Goal: Task Accomplishment & Management: Manage account settings

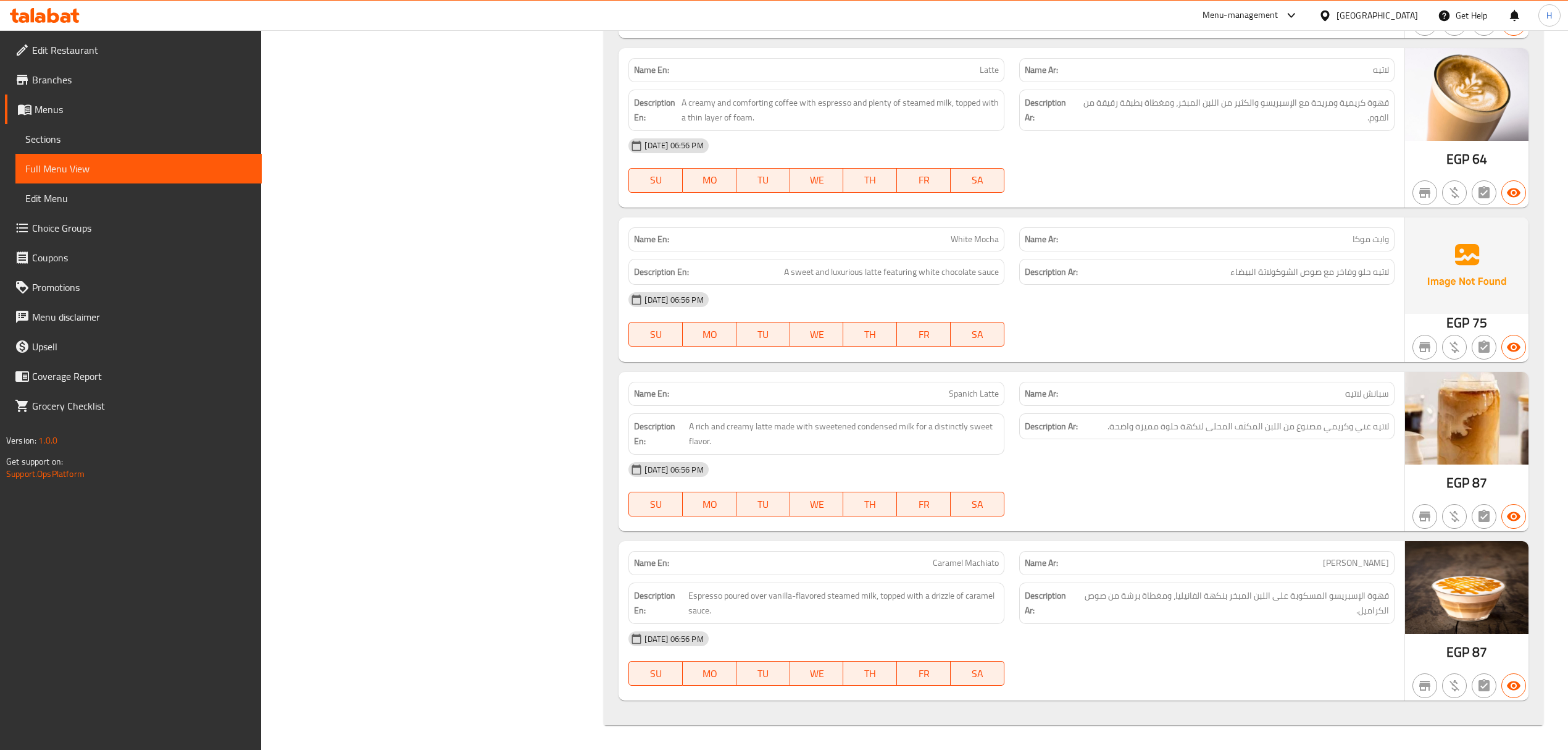
scroll to position [2619, 0]
click at [48, 17] on icon at bounding box center [45, 15] width 70 height 15
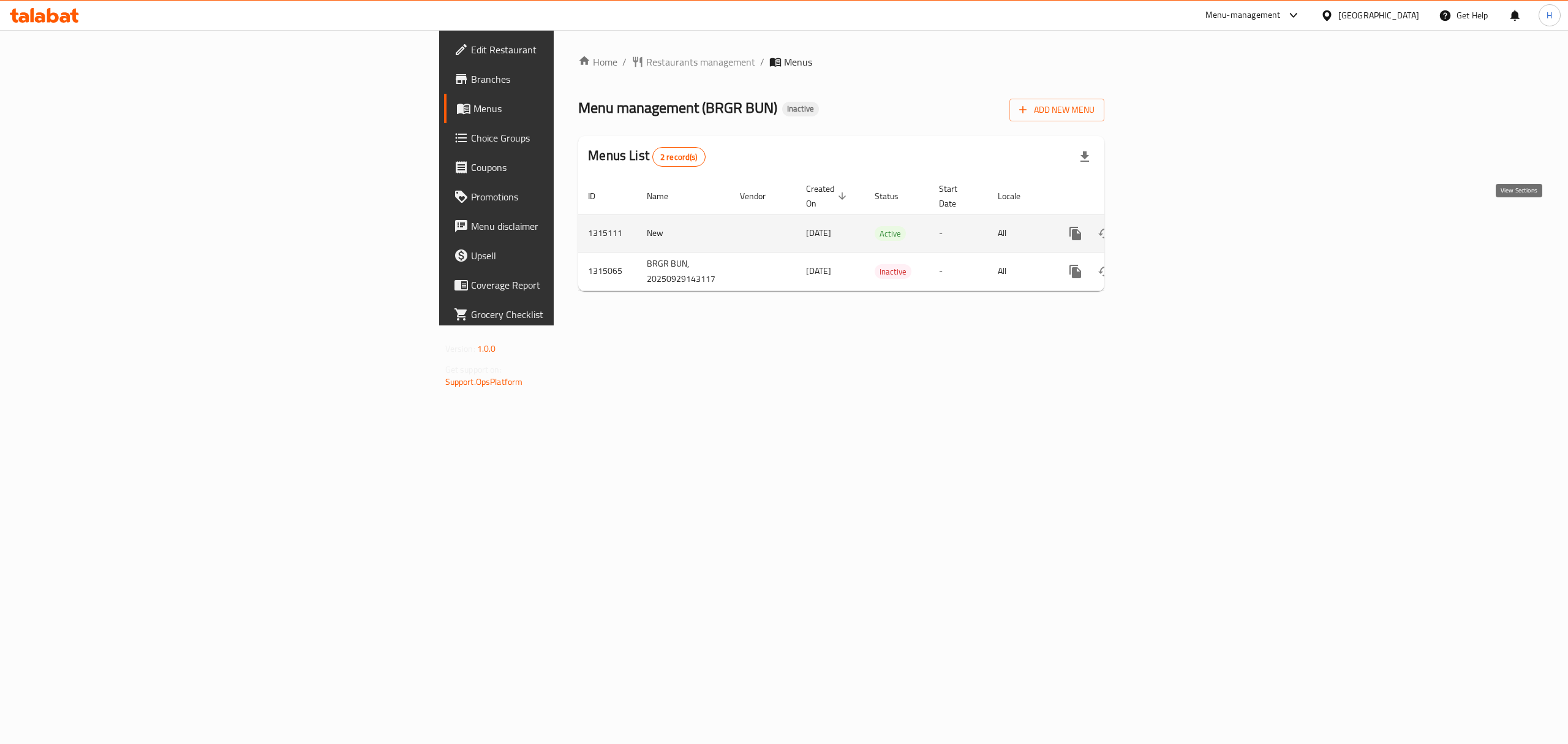
click at [1171, 226] on icon "enhanced table" at bounding box center [1163, 233] width 14 height 14
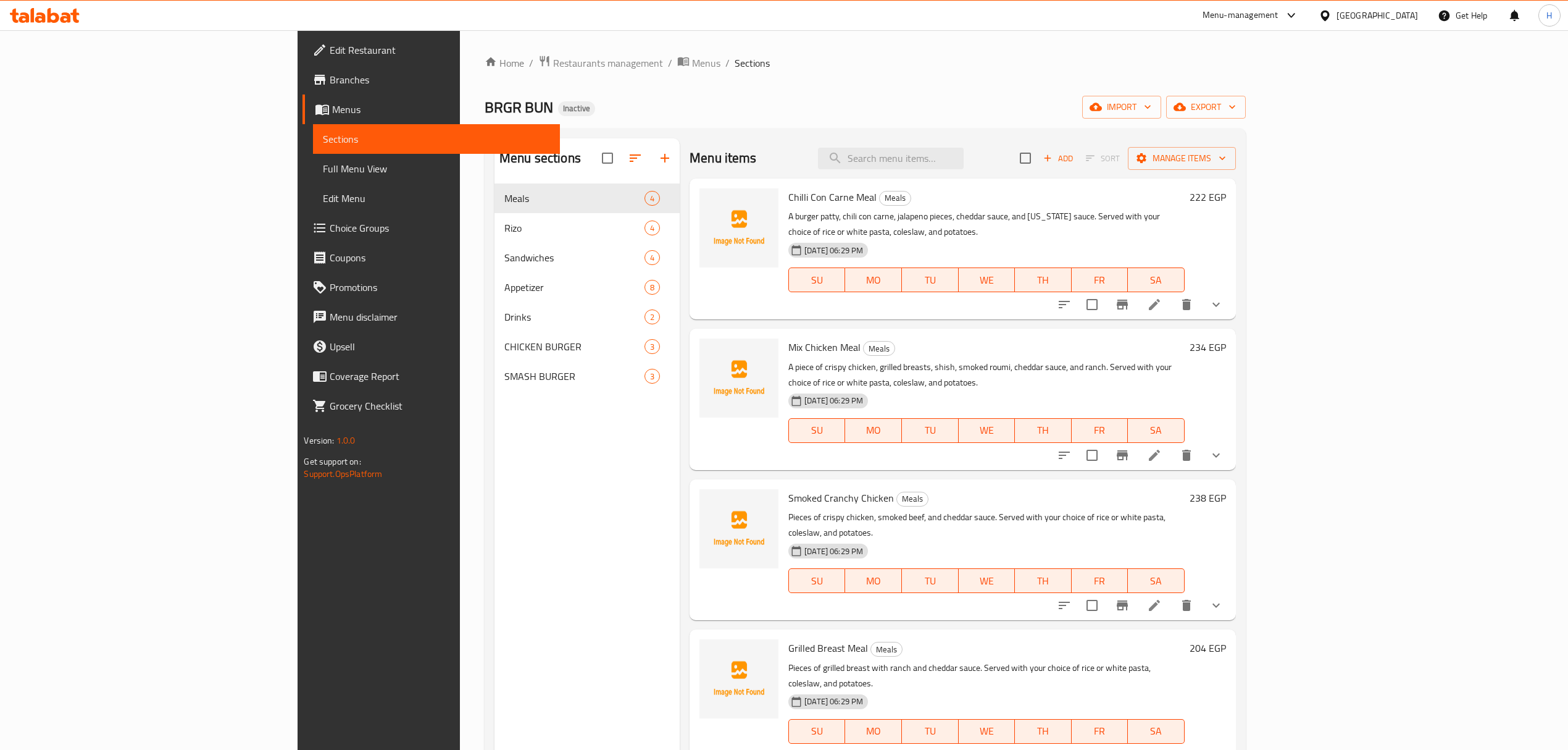
click at [323, 172] on span "Full Menu View" at bounding box center [436, 168] width 226 height 15
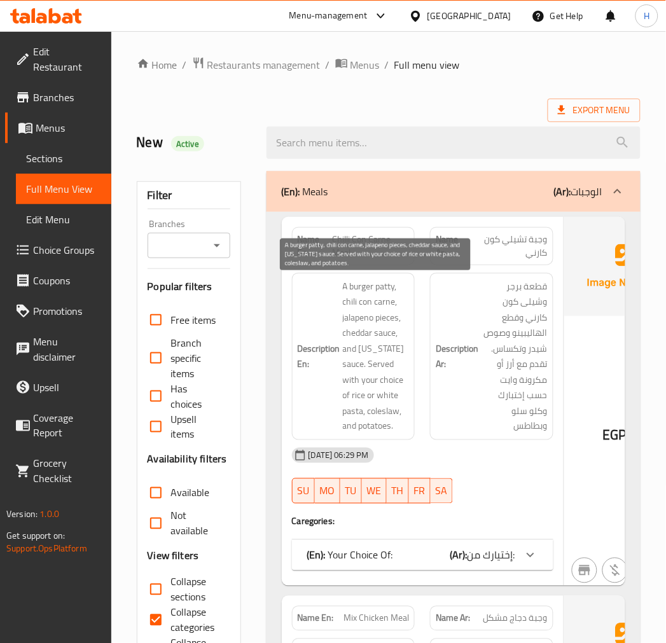
click at [376, 293] on span "A burger patty, chili con carne, jalapeno pieces, cheddar sauce, and Texas sauc…" at bounding box center [376, 356] width 67 height 156
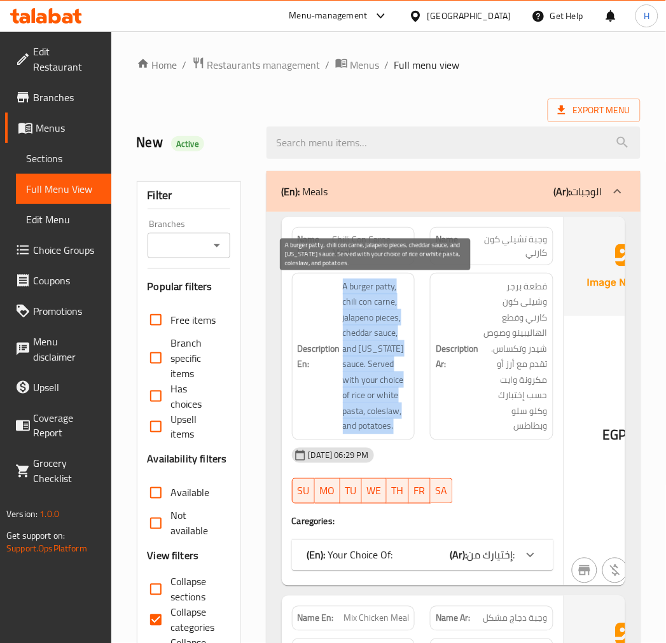
click at [376, 293] on span "A burger patty, chili con carne, jalapeno pieces, cheddar sauce, and Texas sauc…" at bounding box center [376, 356] width 67 height 156
click at [386, 302] on span "A burger patty, chili con carne, jalapeno pieces, cheddar sauce, and Texas sauc…" at bounding box center [376, 356] width 67 height 156
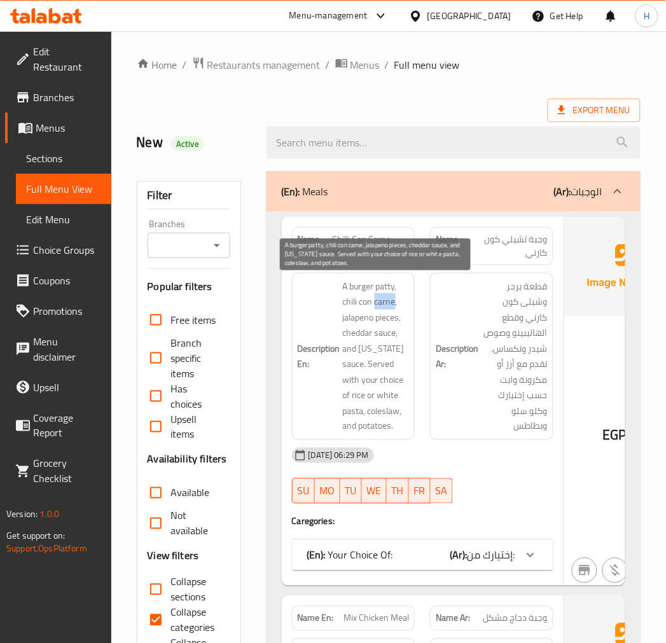
click at [386, 302] on span "A burger patty, chili con carne, jalapeno pieces, cheddar sauce, and Texas sauc…" at bounding box center [376, 356] width 67 height 156
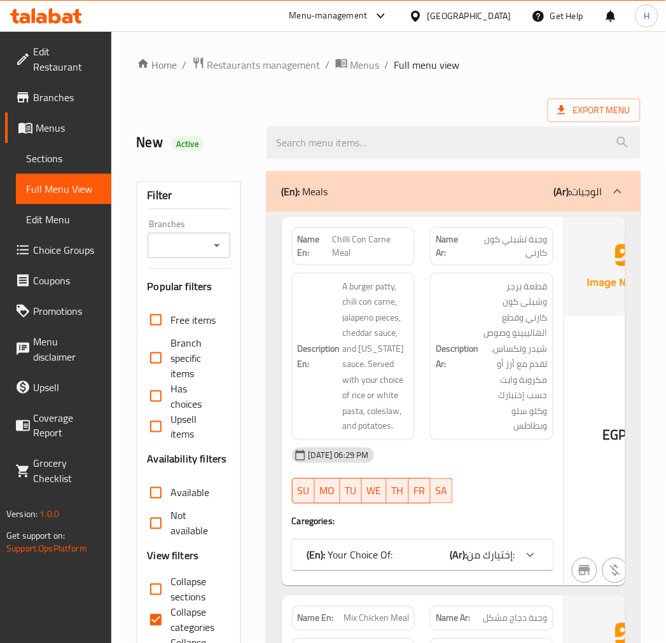
click at [348, 237] on span "Chilli Con Carne Meal" at bounding box center [371, 246] width 76 height 27
copy span "Chilli Con Carne Meal"
click at [67, 242] on span "Choice Groups" at bounding box center [67, 249] width 68 height 15
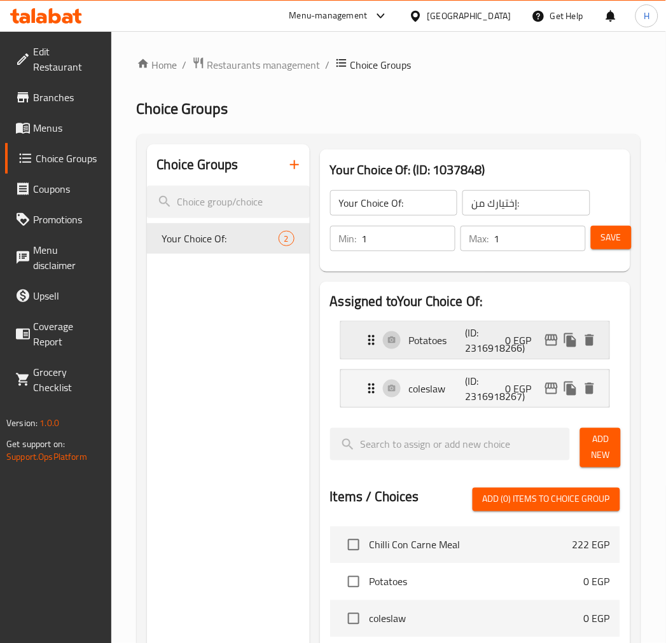
click at [425, 345] on p "Potatoes" at bounding box center [437, 340] width 57 height 15
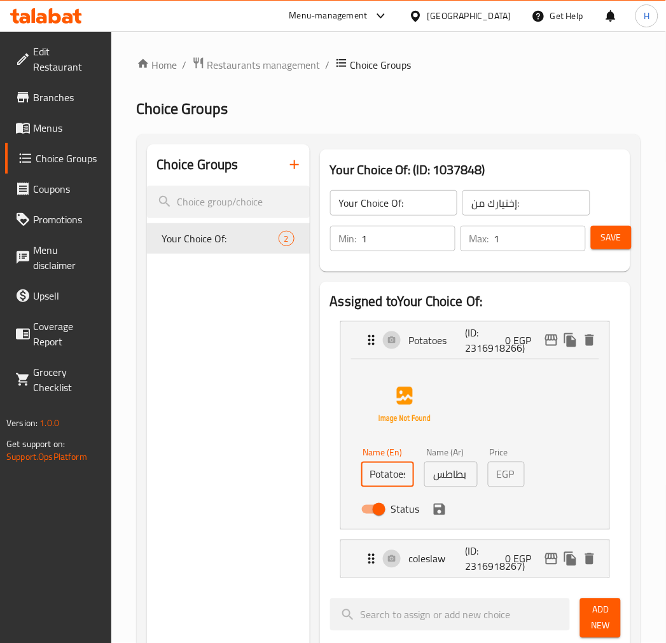
click at [401, 484] on input "Potatoes" at bounding box center [387, 474] width 53 height 25
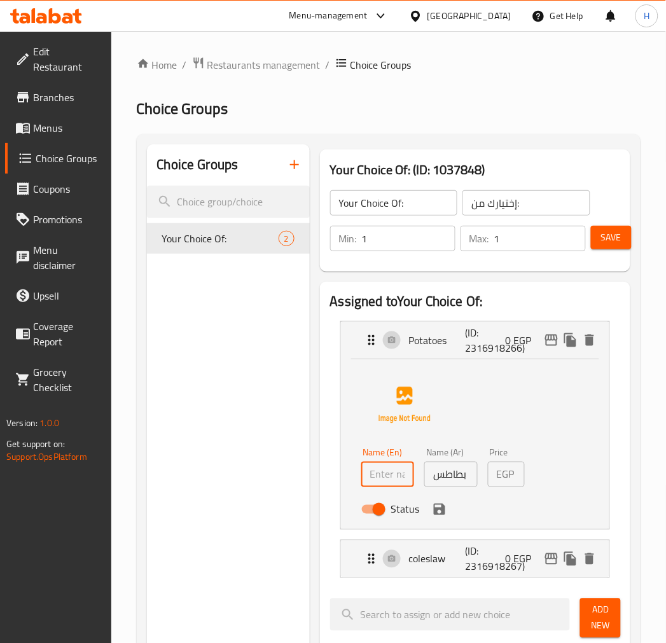
click at [437, 472] on input "بطاطس" at bounding box center [450, 474] width 53 height 25
click at [441, 472] on input "text" at bounding box center [450, 474] width 53 height 25
click at [393, 474] on input "text" at bounding box center [387, 474] width 53 height 25
type input "Rice"
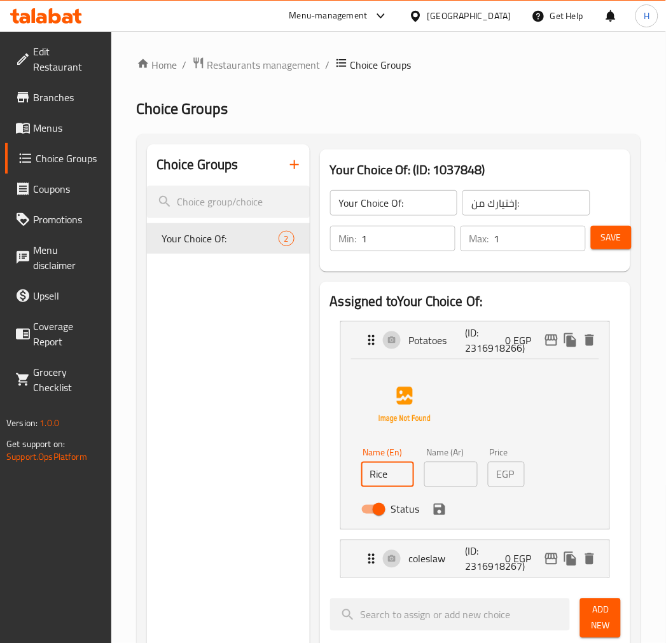
click at [460, 481] on input "text" at bounding box center [450, 474] width 53 height 25
click at [444, 515] on icon "save" at bounding box center [439, 509] width 15 height 15
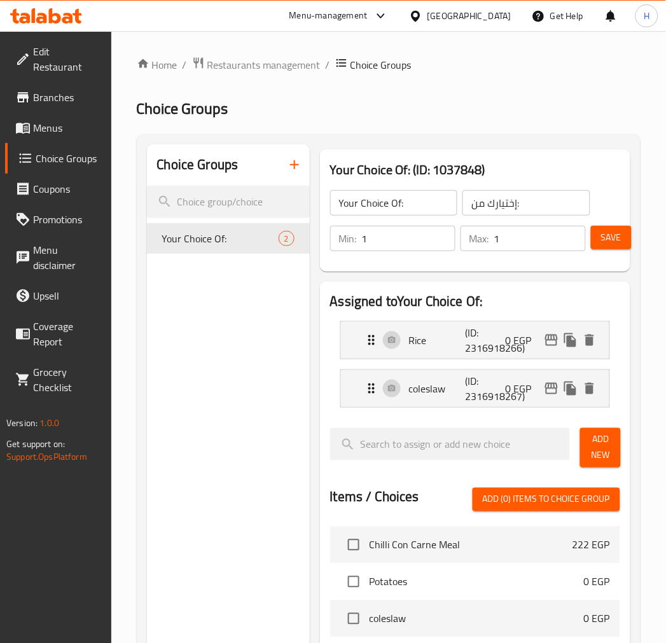
type input "أرز"
click at [423, 390] on p "coleslaw" at bounding box center [437, 388] width 57 height 15
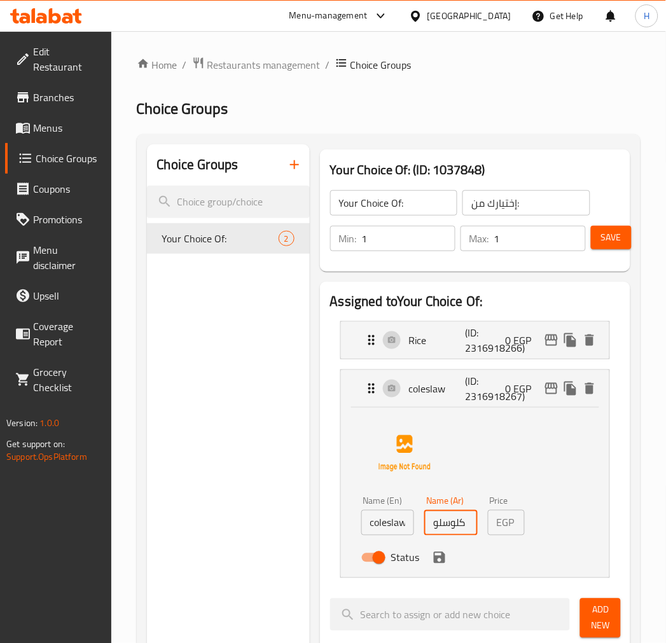
click at [453, 521] on input "كلوسلو" at bounding box center [450, 522] width 53 height 25
type input "مكرونة وايت"
click at [401, 525] on input "coleslaw" at bounding box center [387, 522] width 53 height 25
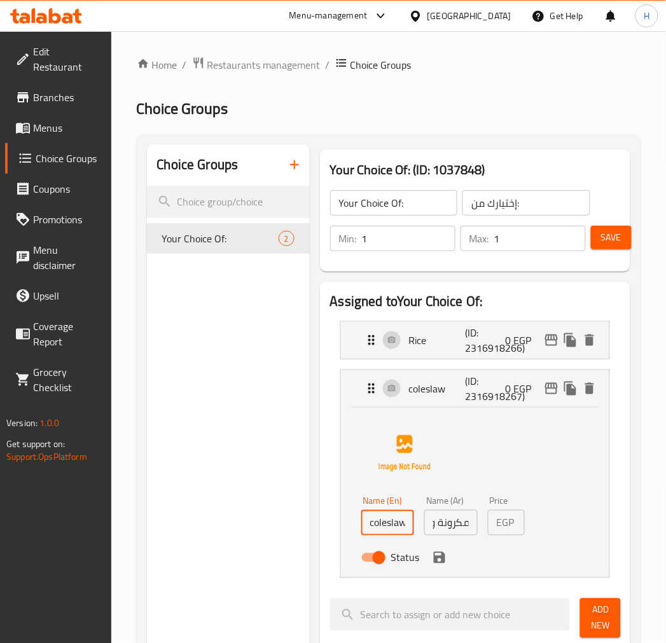
scroll to position [0, 0]
click at [392, 521] on input "coleslaw" at bounding box center [387, 522] width 53 height 25
type input "ص"
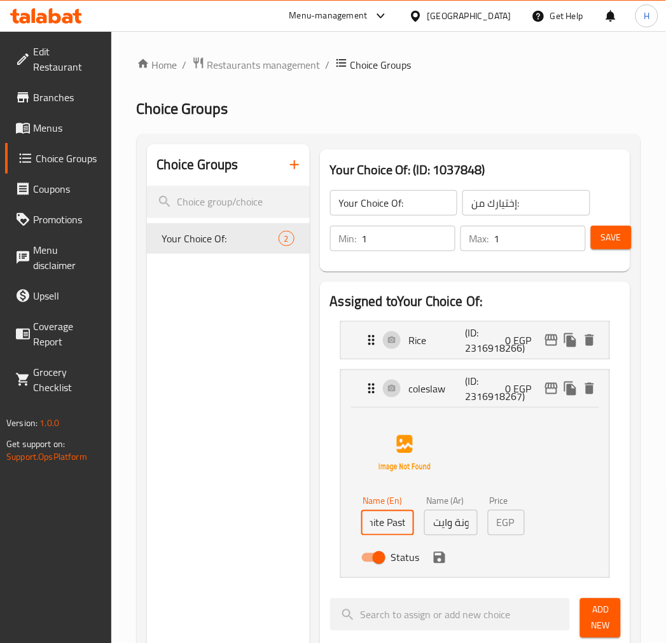
scroll to position [0, 15]
click at [441, 559] on icon "save" at bounding box center [439, 557] width 11 height 11
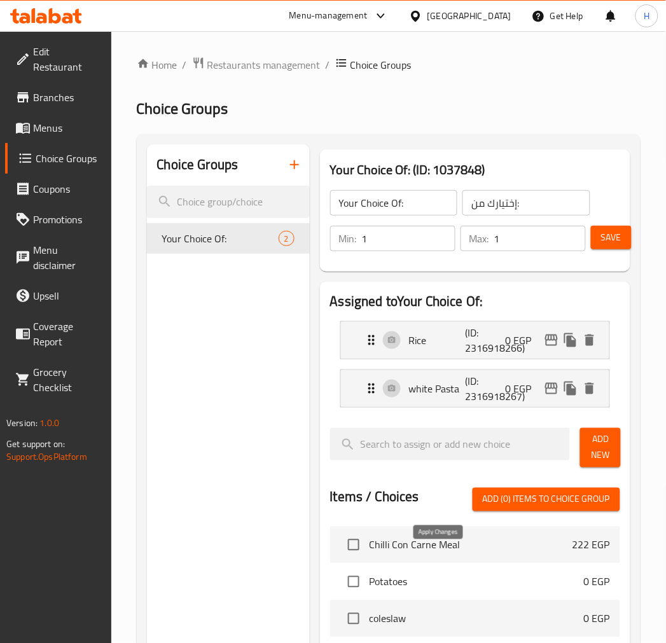
type input "white Pasta"
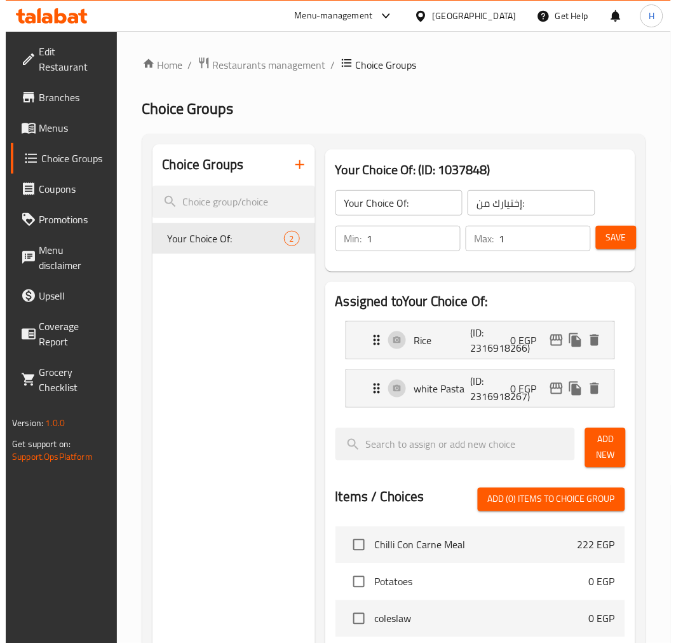
scroll to position [0, 0]
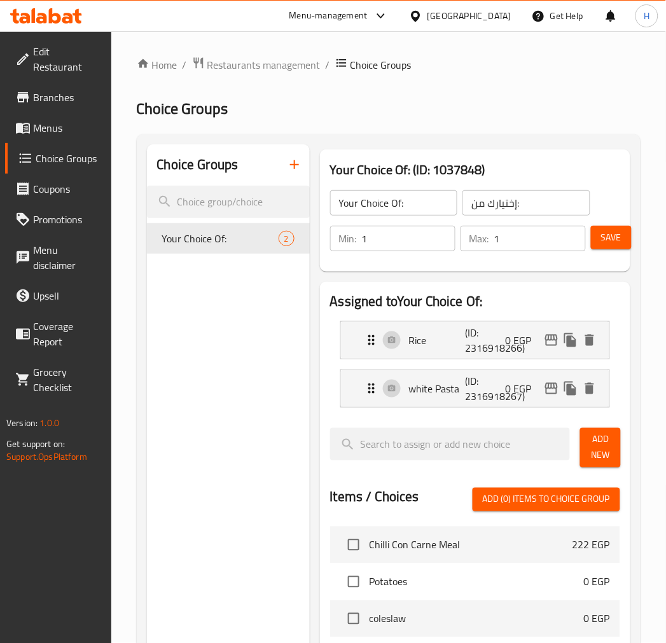
click at [608, 240] on span "Save" at bounding box center [611, 238] width 20 height 16
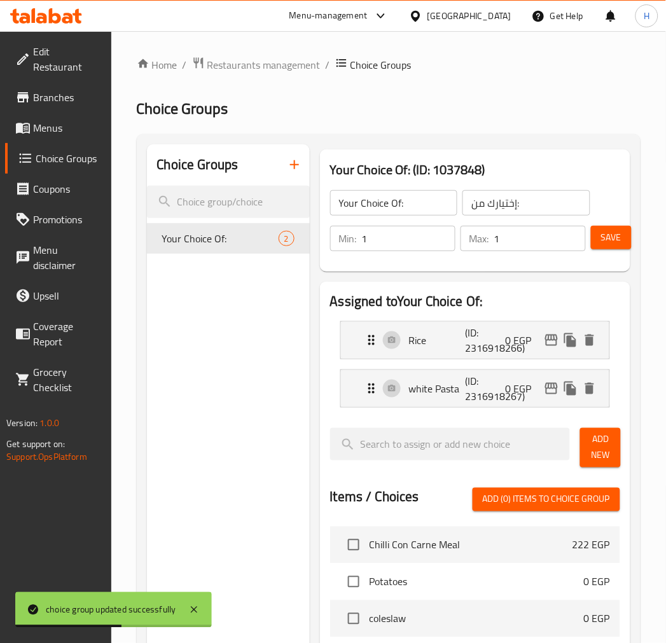
click at [40, 113] on link "Menus" at bounding box center [58, 128] width 106 height 31
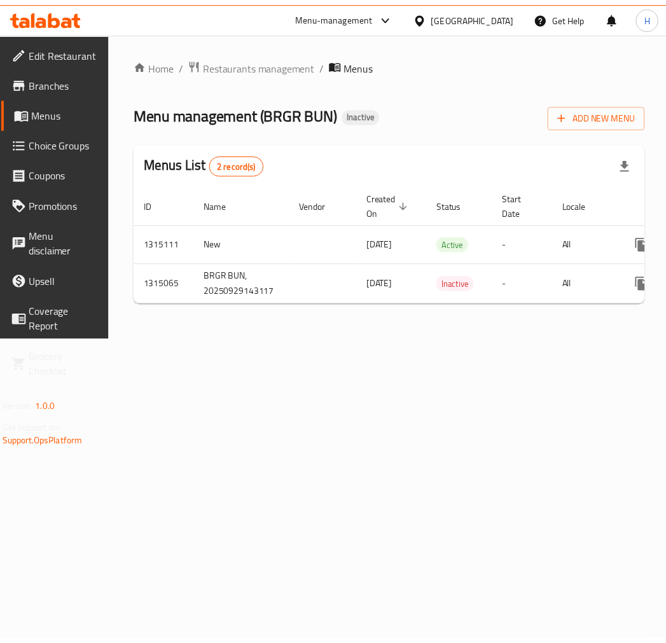
scroll to position [0, 118]
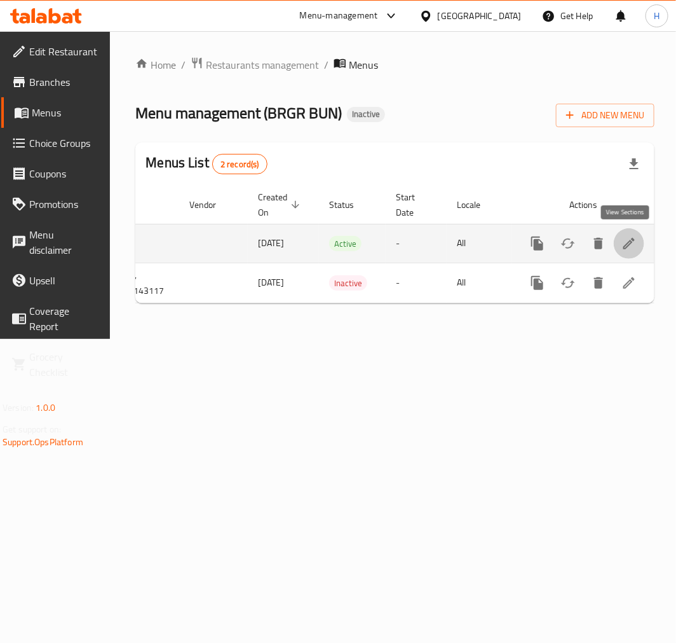
click at [631, 245] on icon "enhanced table" at bounding box center [629, 243] width 15 height 15
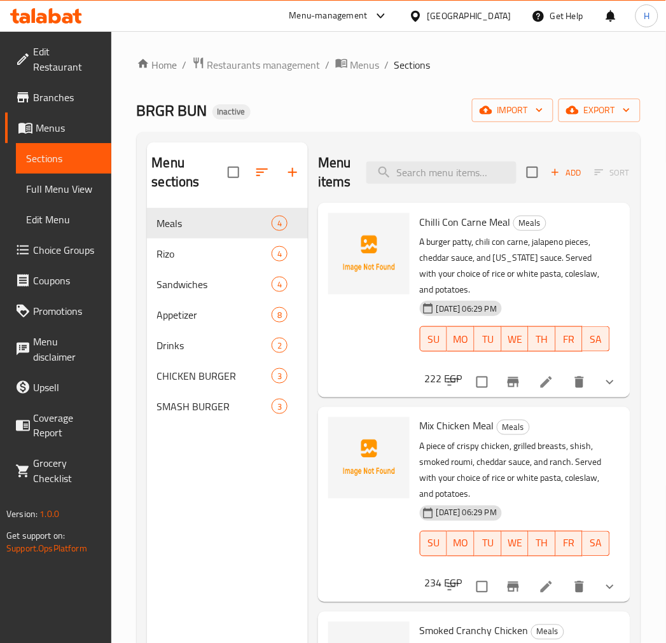
click at [37, 181] on span "Full Menu View" at bounding box center [63, 188] width 75 height 15
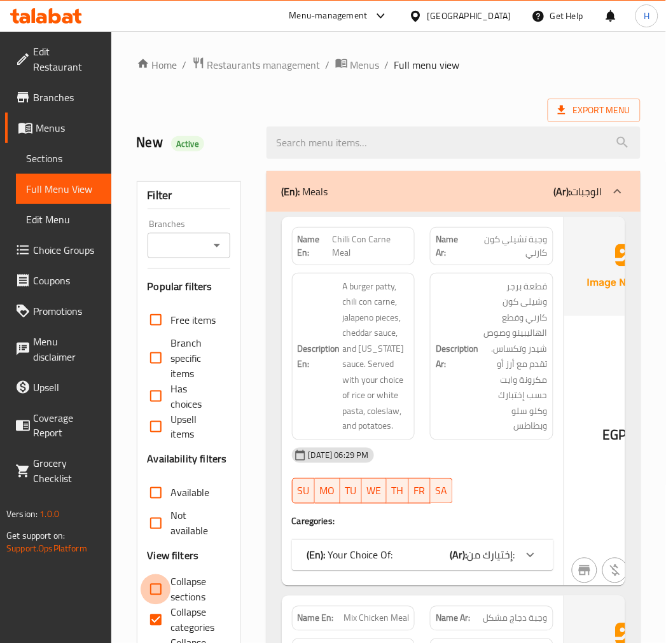
drag, startPoint x: 155, startPoint y: 589, endPoint x: 156, endPoint y: 607, distance: 17.8
click at [155, 589] on input "Collapse sections" at bounding box center [156, 589] width 31 height 31
checkbox input "true"
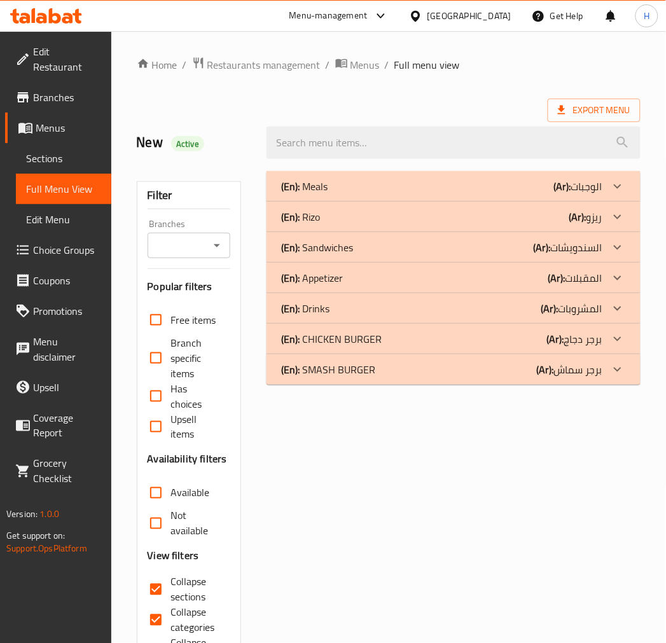
click at [156, 617] on input "Collapse categories" at bounding box center [156, 620] width 31 height 31
checkbox input "false"
click at [607, 188] on div at bounding box center [617, 186] width 31 height 31
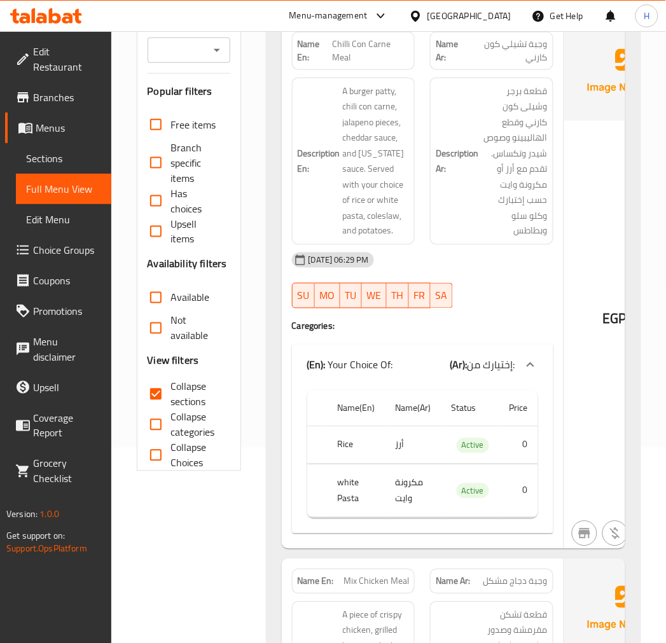
scroll to position [141, 0]
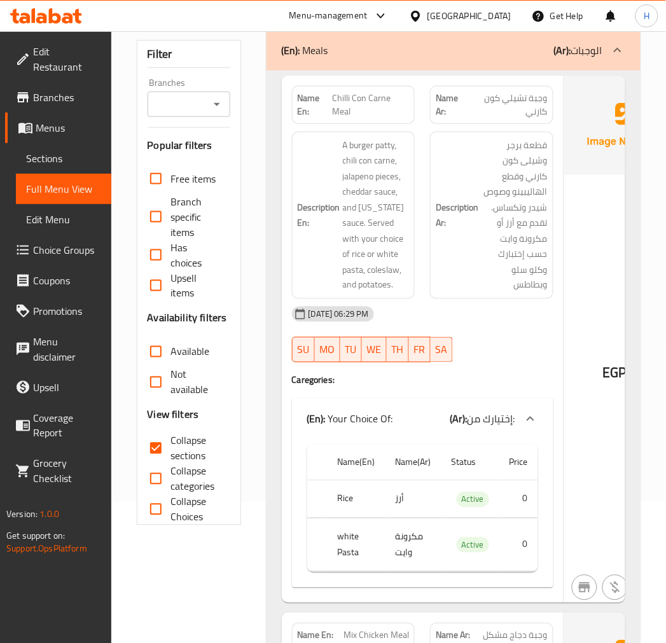
click at [518, 341] on div "29-09-2025 06:29 PM SU MO TU WE TH FR SA" at bounding box center [422, 334] width 277 height 71
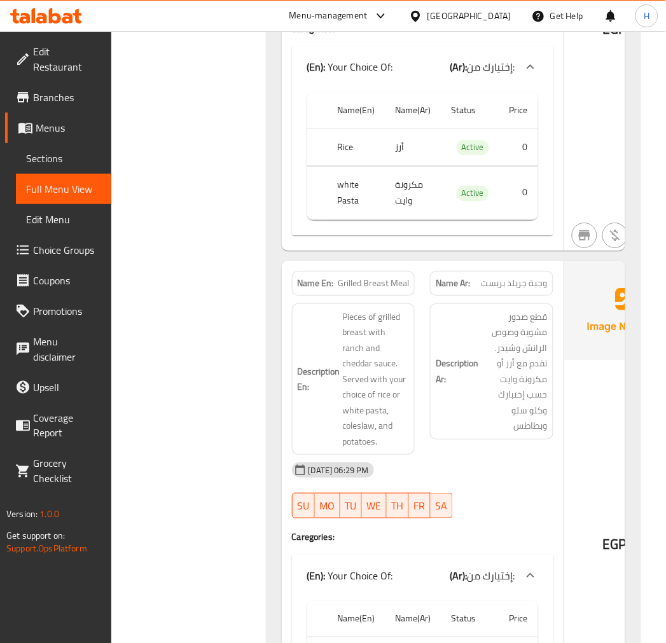
scroll to position [1624, 0]
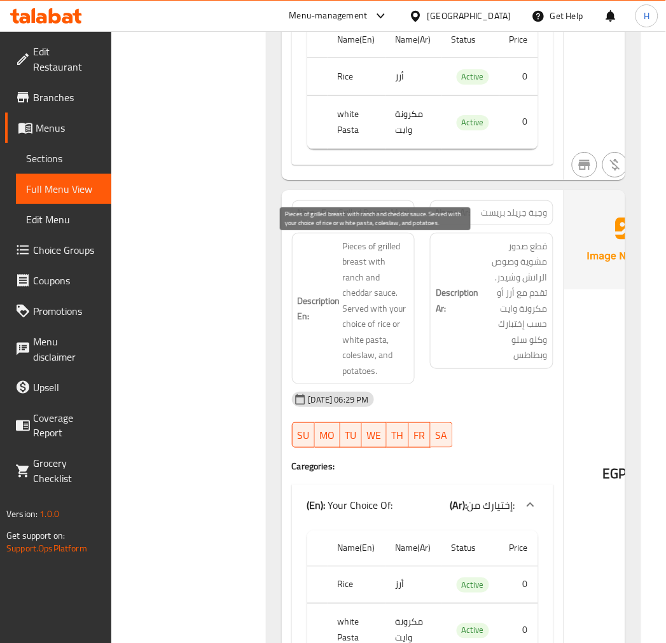
click at [386, 249] on span "Pieces of grilled breast with ranch and cheddar sauce. Served with your choice …" at bounding box center [376, 308] width 67 height 141
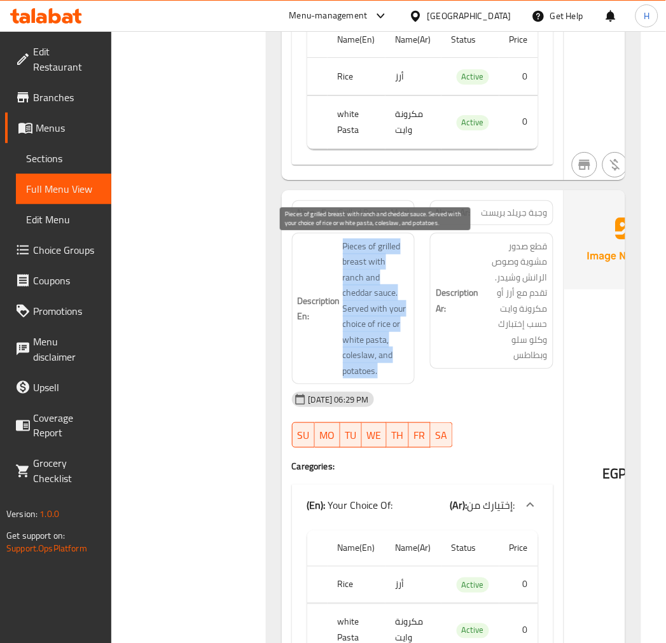
click at [386, 249] on span "Pieces of grilled breast with ranch and cheddar sauce. Served with your choice …" at bounding box center [376, 308] width 67 height 141
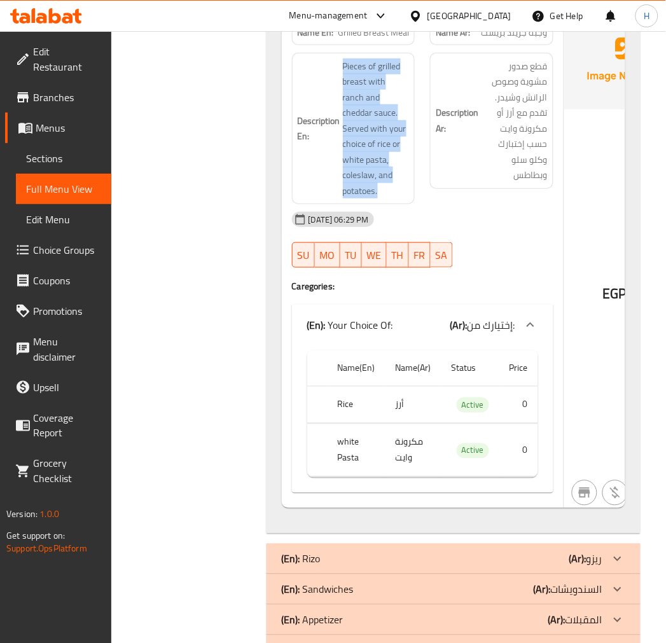
scroll to position [1836, 0]
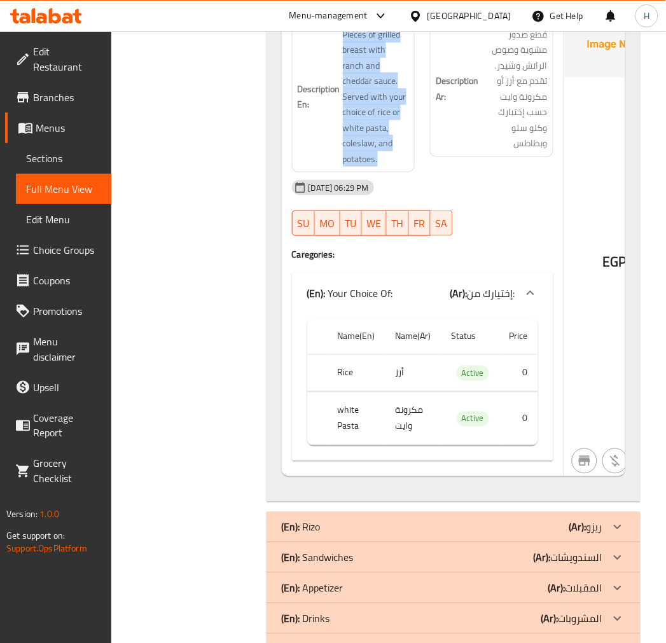
click at [566, 519] on div "(En): Rizo (Ar): ريزو" at bounding box center [442, 526] width 320 height 15
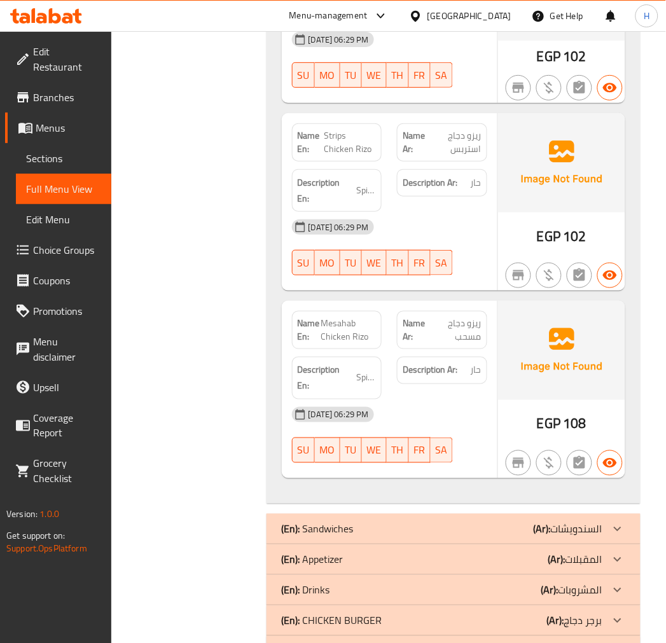
scroll to position [2628, 0]
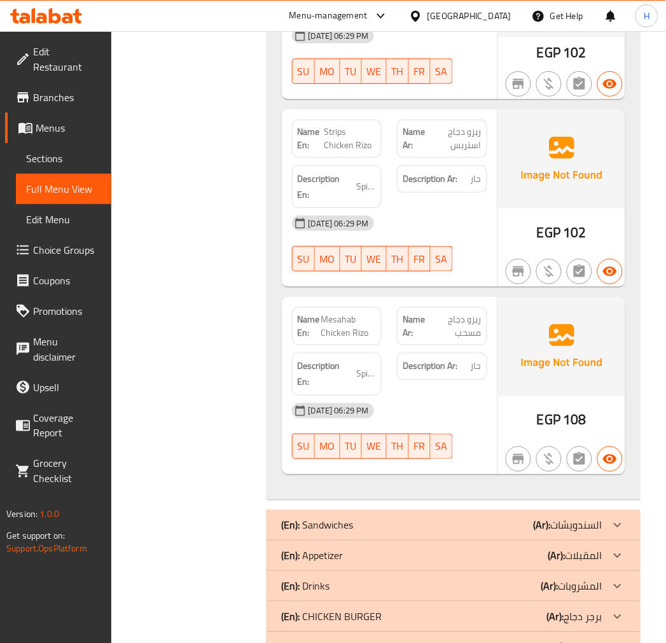
click at [480, 510] on div "(En): Sandwiches (Ar): السندويشات" at bounding box center [453, 525] width 374 height 31
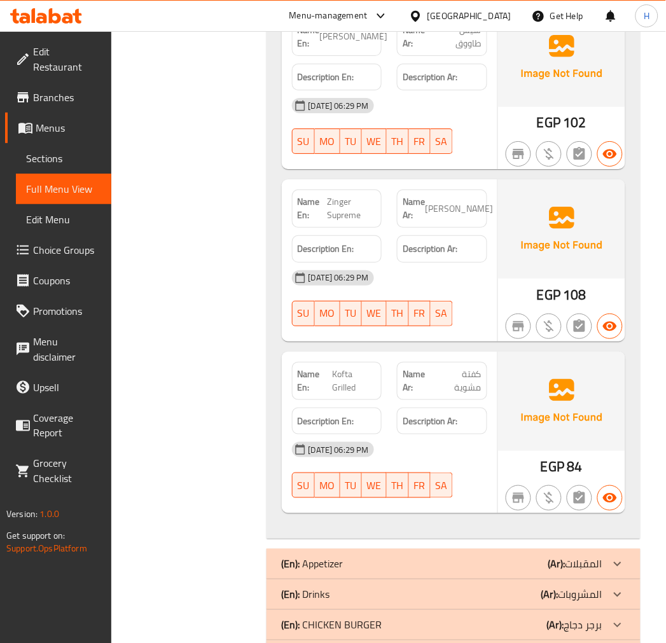
scroll to position [3357, 0]
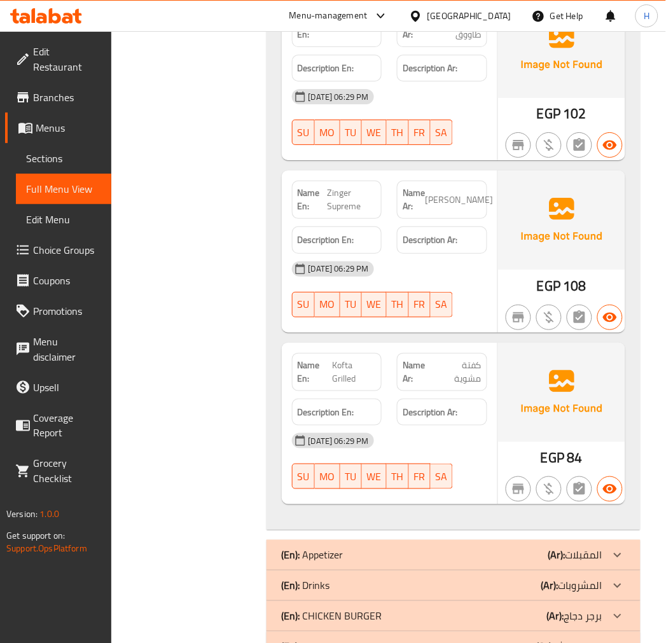
click at [512, 547] on div "(En): Appetizer (Ar): المقبلات" at bounding box center [442, 554] width 320 height 15
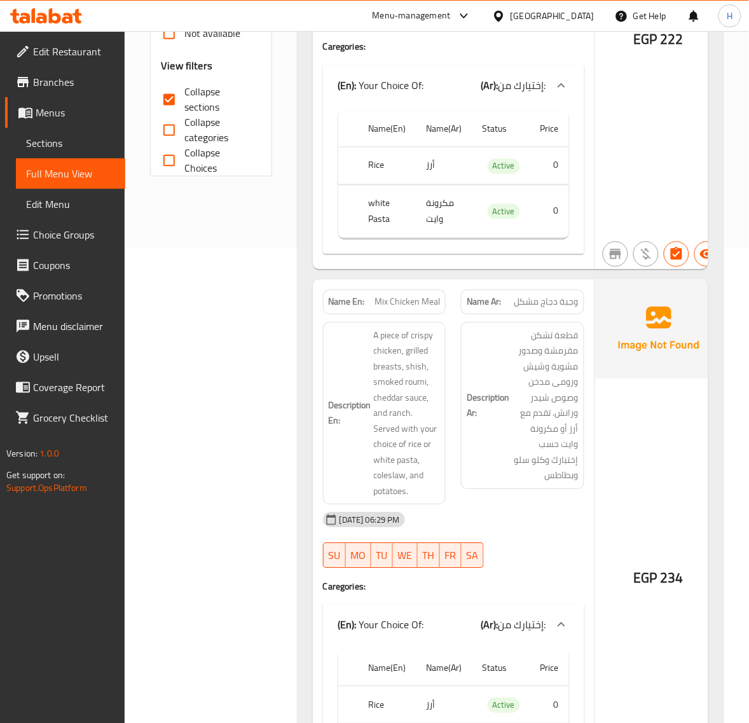
scroll to position [481, 0]
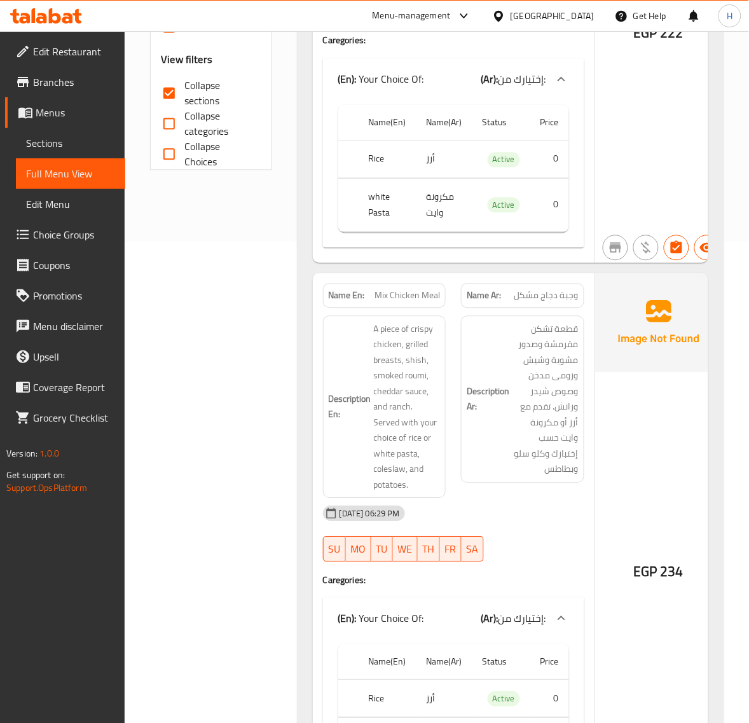
click at [175, 93] on input "Collapse sections" at bounding box center [169, 93] width 31 height 31
click at [175, 95] on input "Collapse sections" at bounding box center [169, 93] width 31 height 31
checkbox input "true"
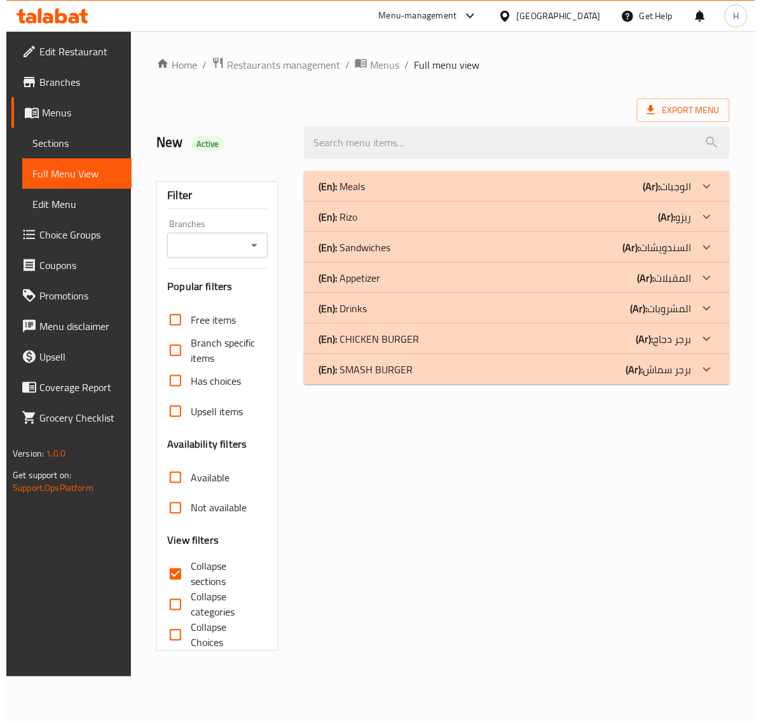
scroll to position [0, 0]
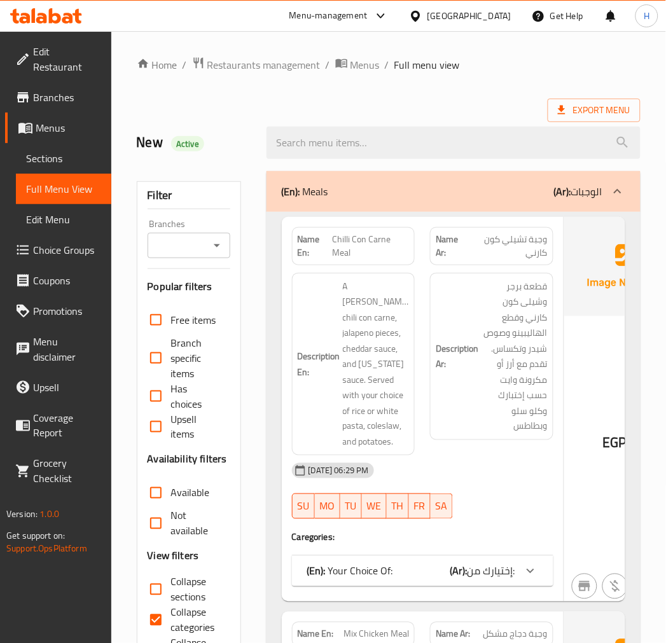
click at [48, 151] on span "Sections" at bounding box center [63, 158] width 75 height 15
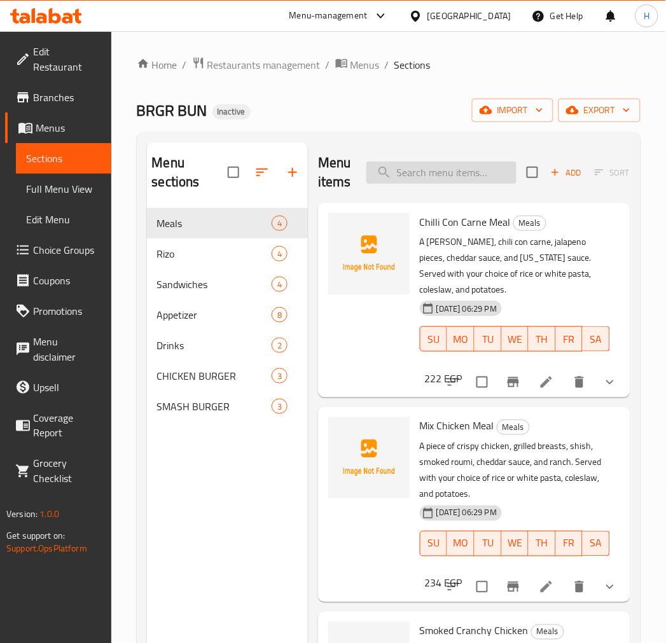
click at [434, 173] on input "search" at bounding box center [441, 172] width 150 height 22
paste input "Chilli Con Carne Meal"
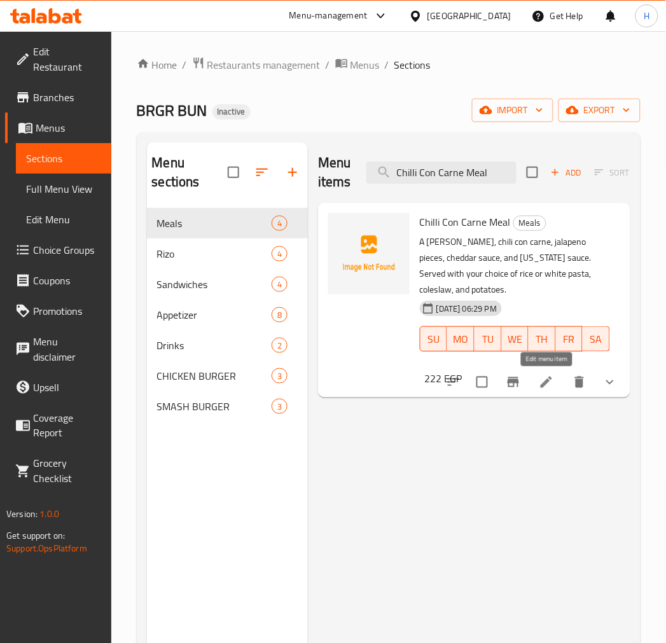
type input "Chilli Con Carne Meal"
click at [543, 386] on icon at bounding box center [545, 381] width 11 height 11
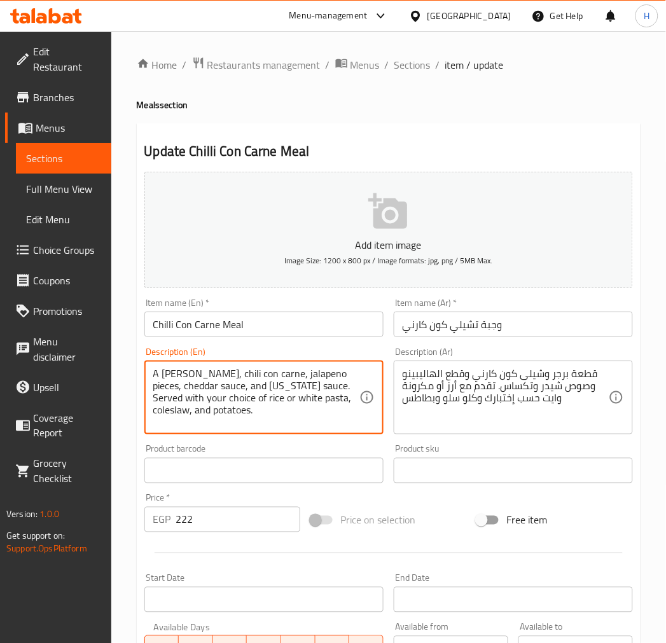
drag, startPoint x: 292, startPoint y: 390, endPoint x: 307, endPoint y: 417, distance: 31.0
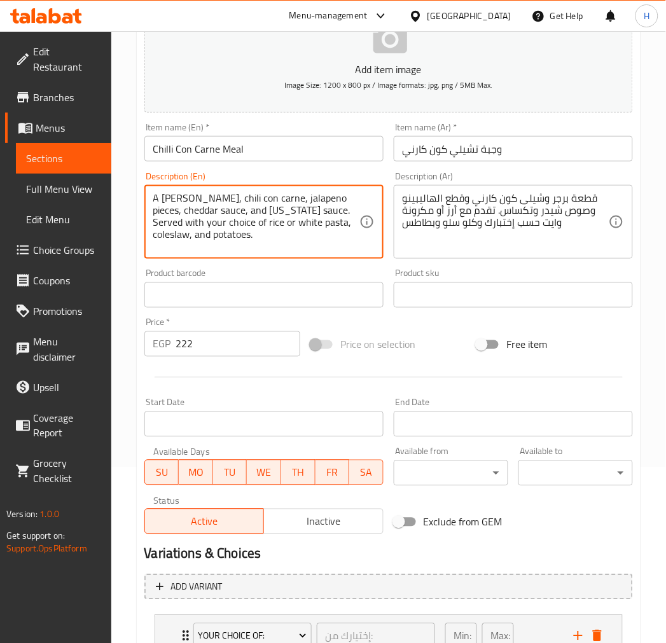
scroll to position [275, 0]
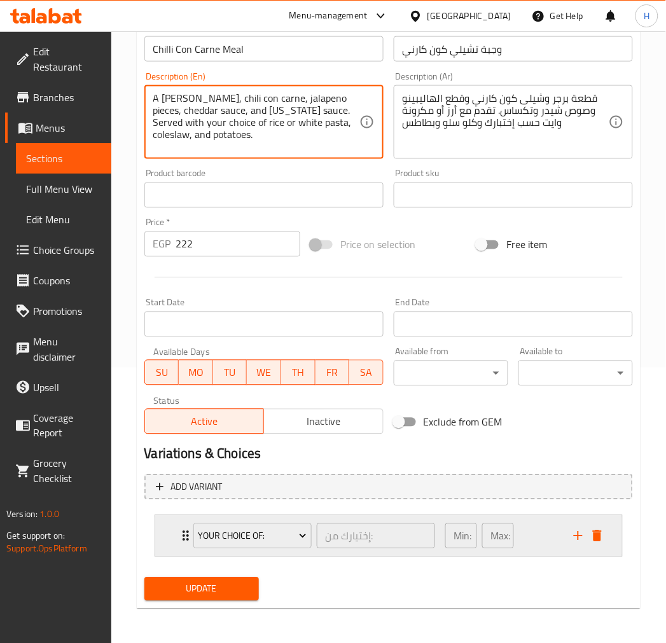
click at [183, 533] on icon "Expand" at bounding box center [185, 535] width 15 height 15
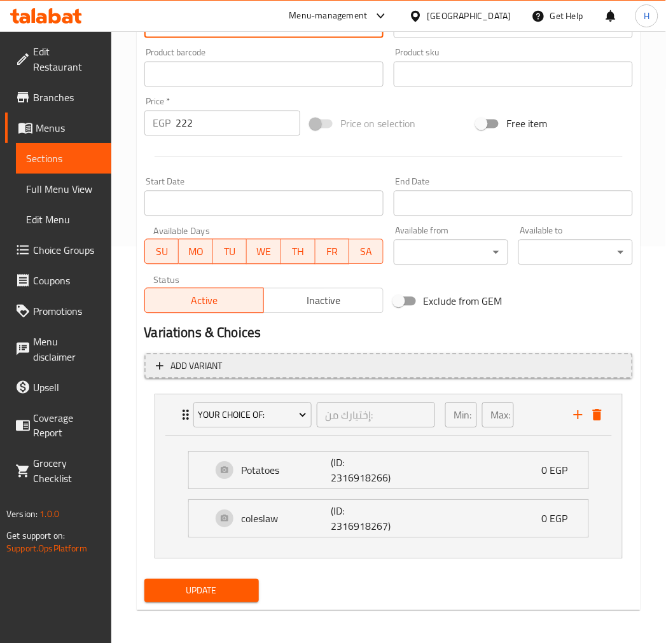
scroll to position [398, 0]
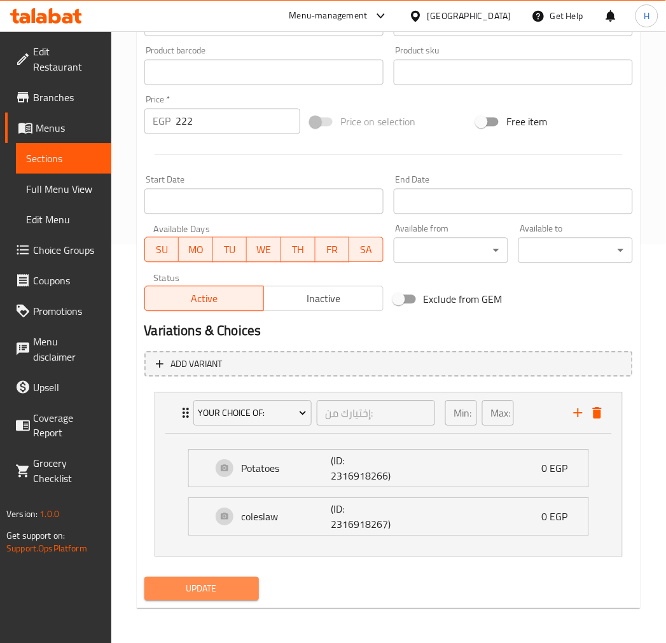
click at [221, 587] on span "Update" at bounding box center [201, 589] width 94 height 16
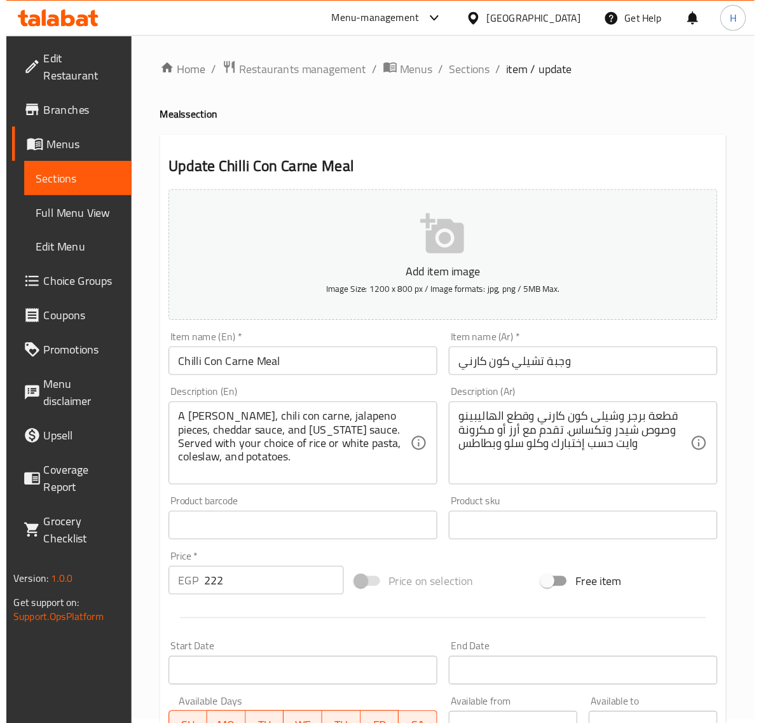
scroll to position [0, 0]
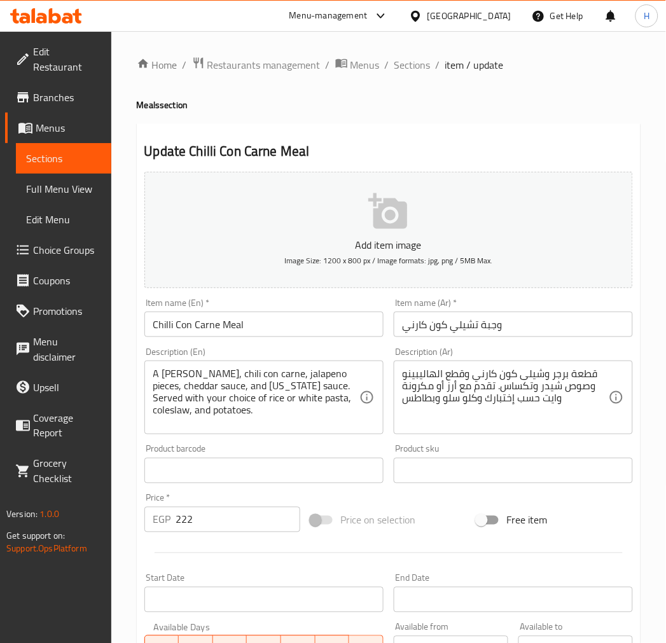
drag, startPoint x: 415, startPoint y: 65, endPoint x: 328, endPoint y: 1, distance: 108.1
click at [415, 65] on span "Sections" at bounding box center [412, 64] width 36 height 15
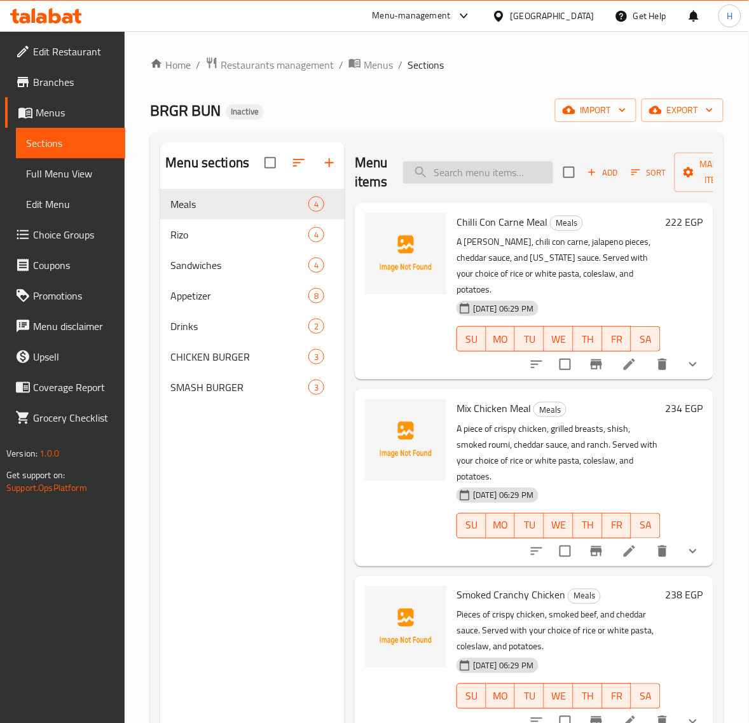
click at [488, 179] on input "search" at bounding box center [478, 172] width 150 height 22
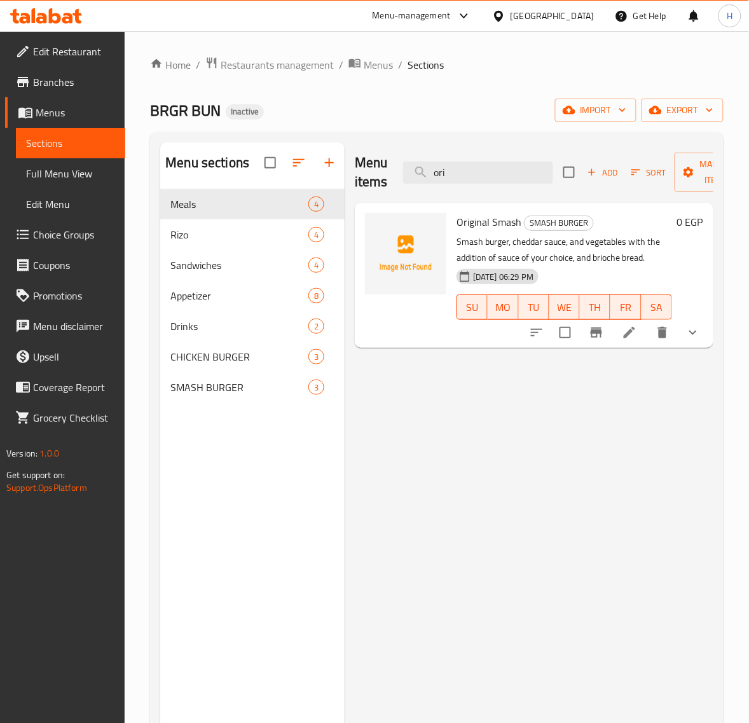
type input "ori"
click at [70, 108] on span "Menus" at bounding box center [75, 112] width 79 height 15
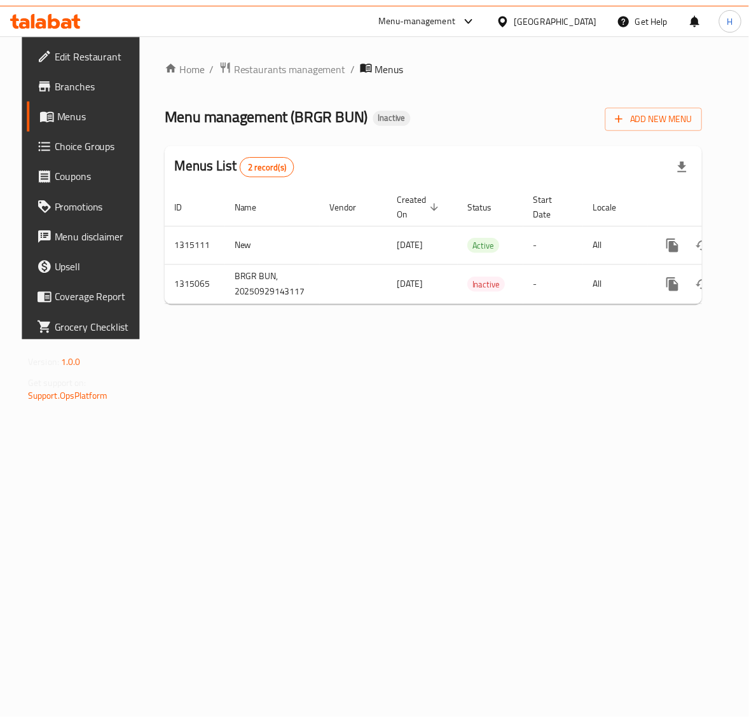
scroll to position [0, 48]
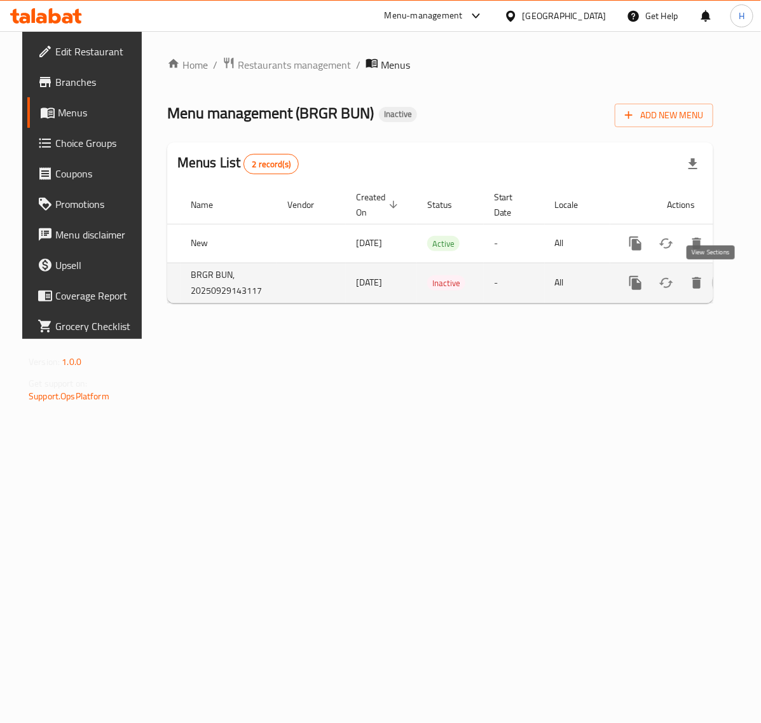
click at [665, 280] on icon "enhanced table" at bounding box center [727, 282] width 11 height 11
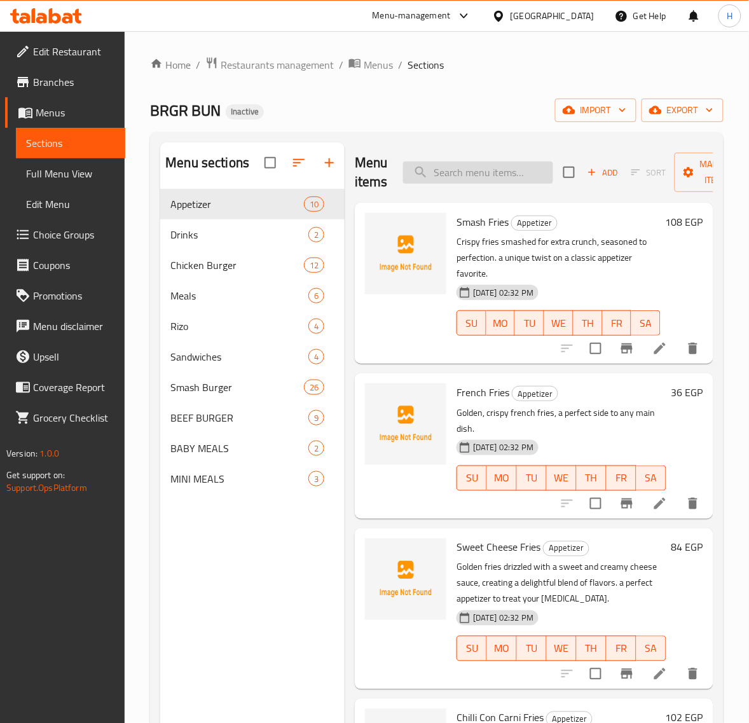
click at [455, 175] on input "search" at bounding box center [478, 172] width 150 height 22
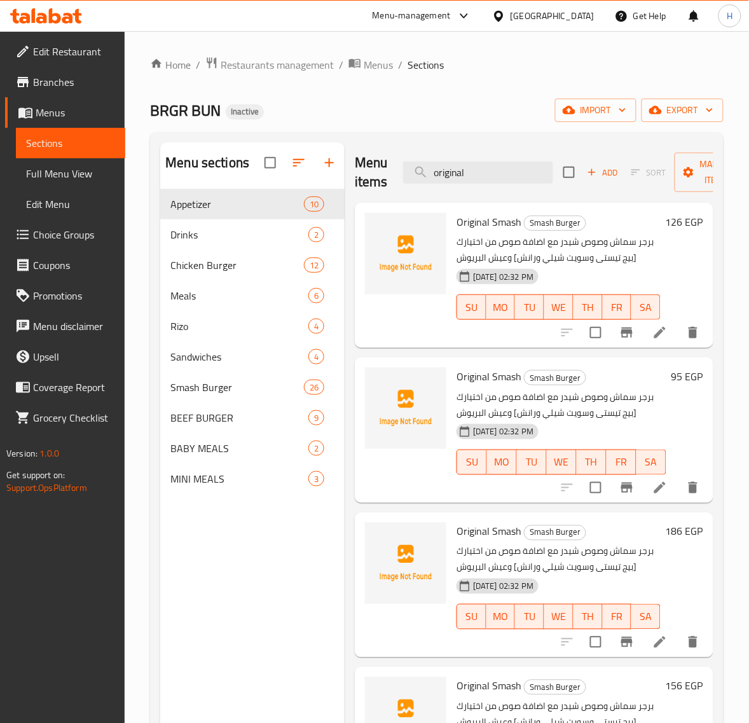
type input "original"
click at [249, 415] on span "BEEF BURGER" at bounding box center [221, 417] width 102 height 15
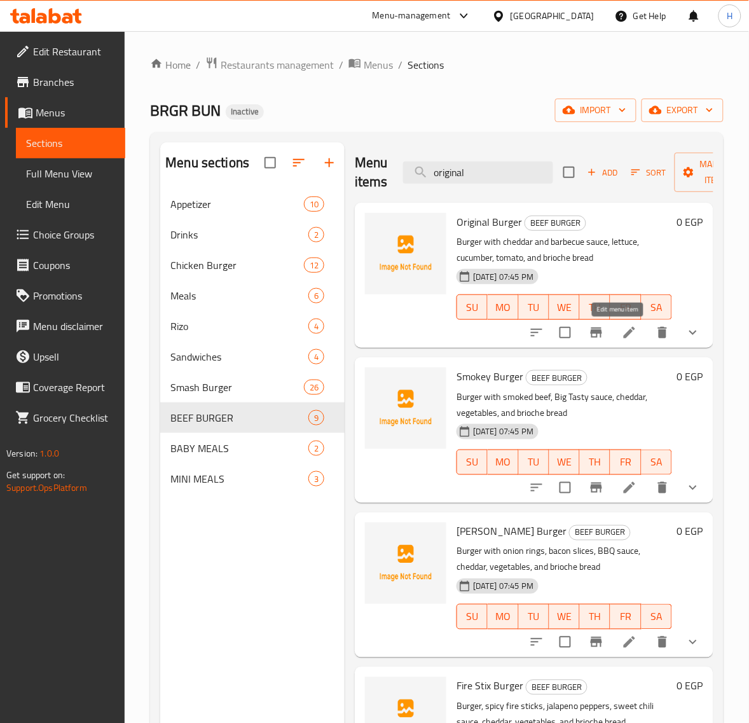
click at [624, 338] on icon at bounding box center [629, 332] width 11 height 11
